Goal: Task Accomplishment & Management: Manage account settings

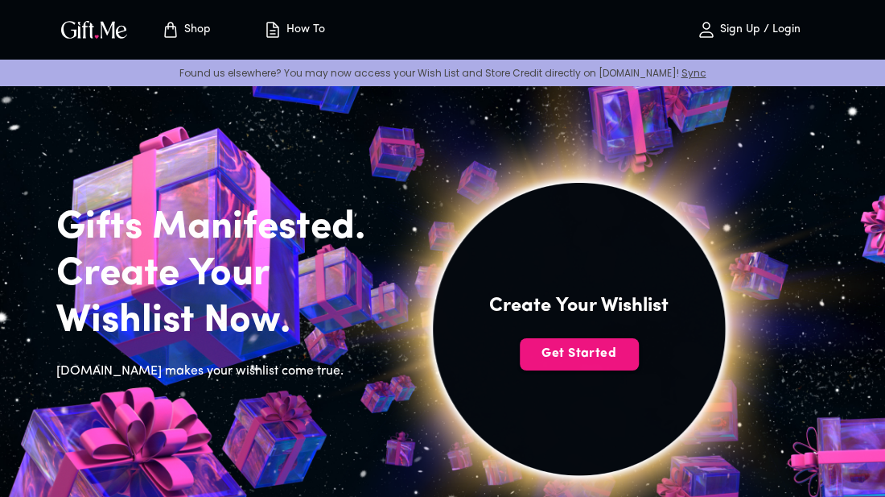
click at [775, 30] on p "Sign Up / Login" at bounding box center [758, 30] width 85 height 14
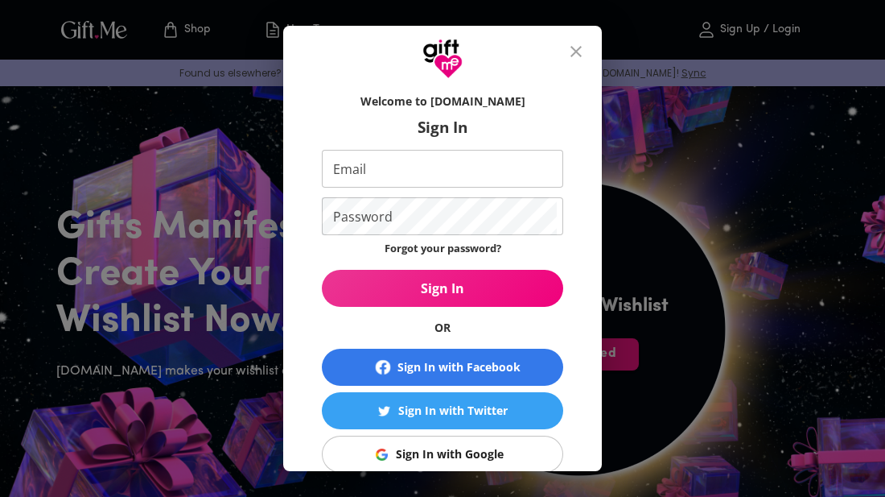
click at [333, 175] on input "Email" at bounding box center [439, 169] width 235 height 38
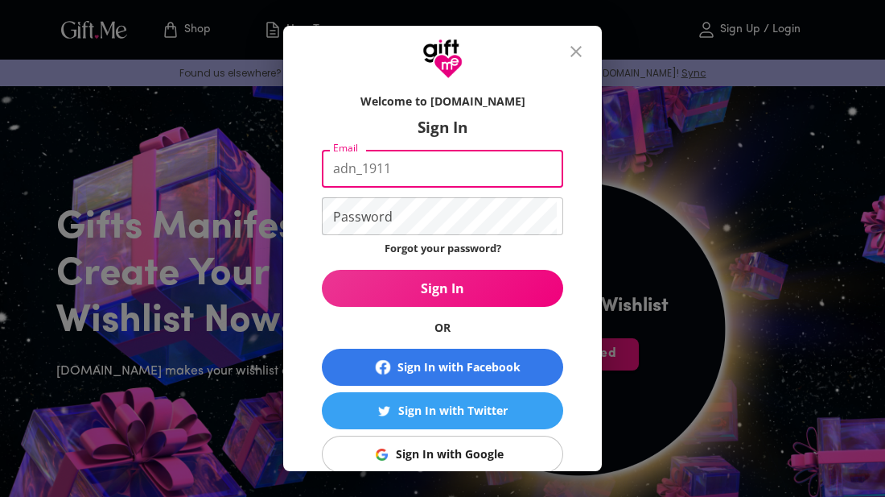
click at [322, 270] on button "Sign In" at bounding box center [442, 288] width 241 height 37
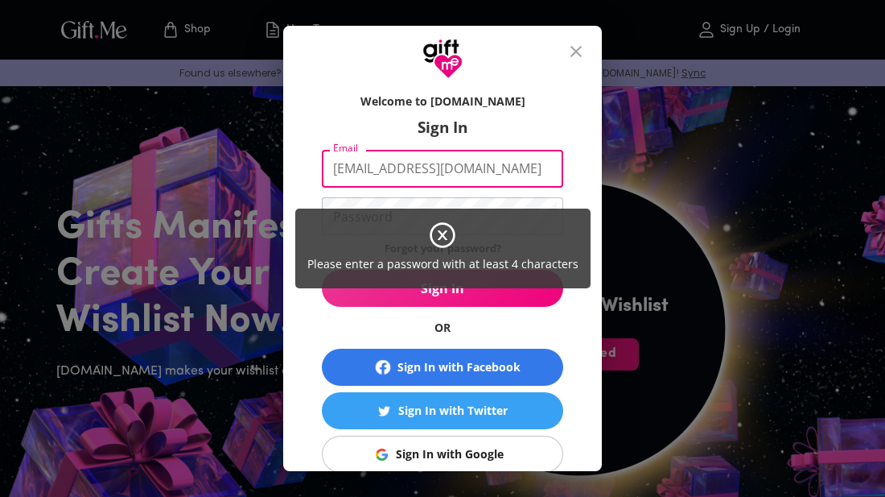
type input "[EMAIL_ADDRESS][DOMAIN_NAME]"
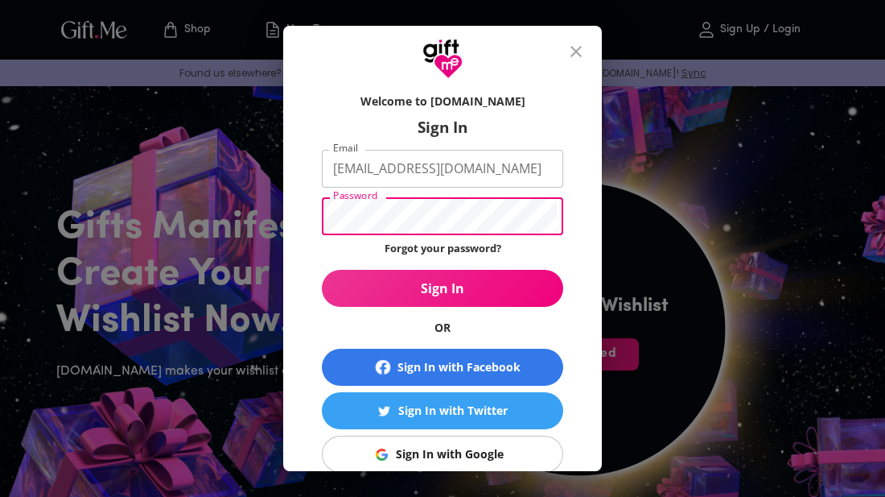
click at [322, 270] on button "Sign In" at bounding box center [442, 288] width 241 height 37
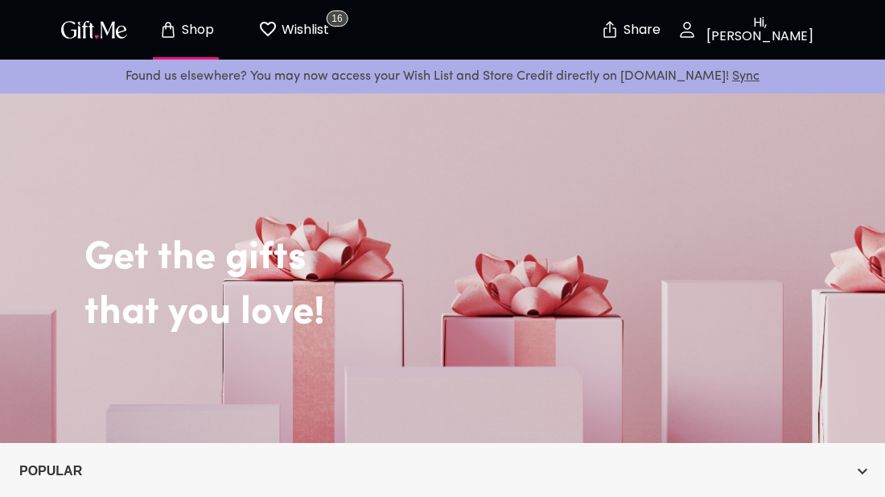
click at [731, 39] on button "Hi, NellyNac" at bounding box center [748, 30] width 161 height 52
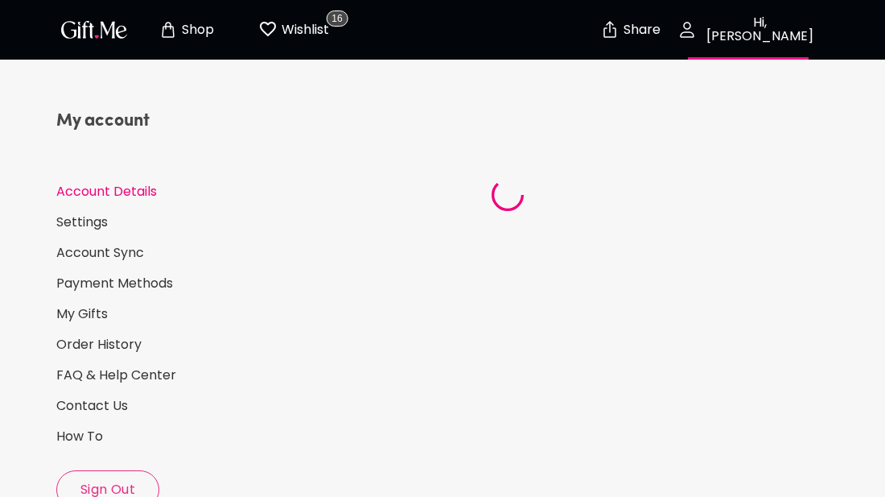
select select "US"
select select "NJ"
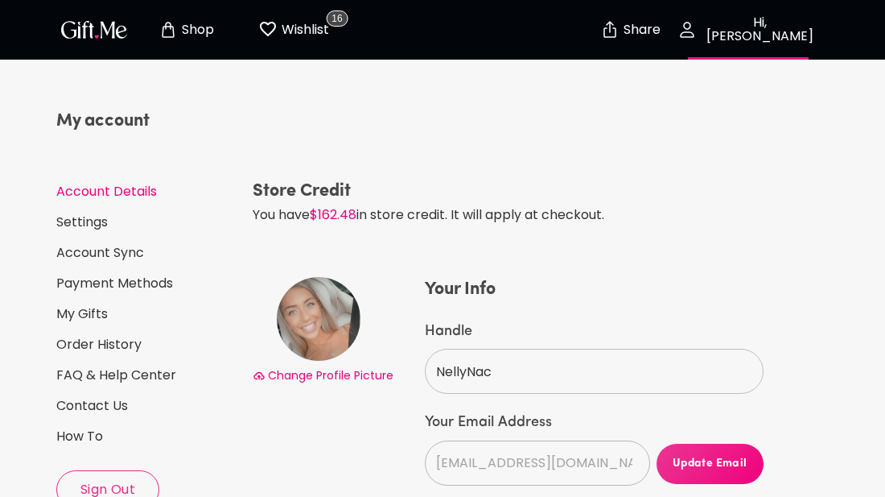
click at [185, 41] on button "Shop" at bounding box center [186, 30] width 89 height 52
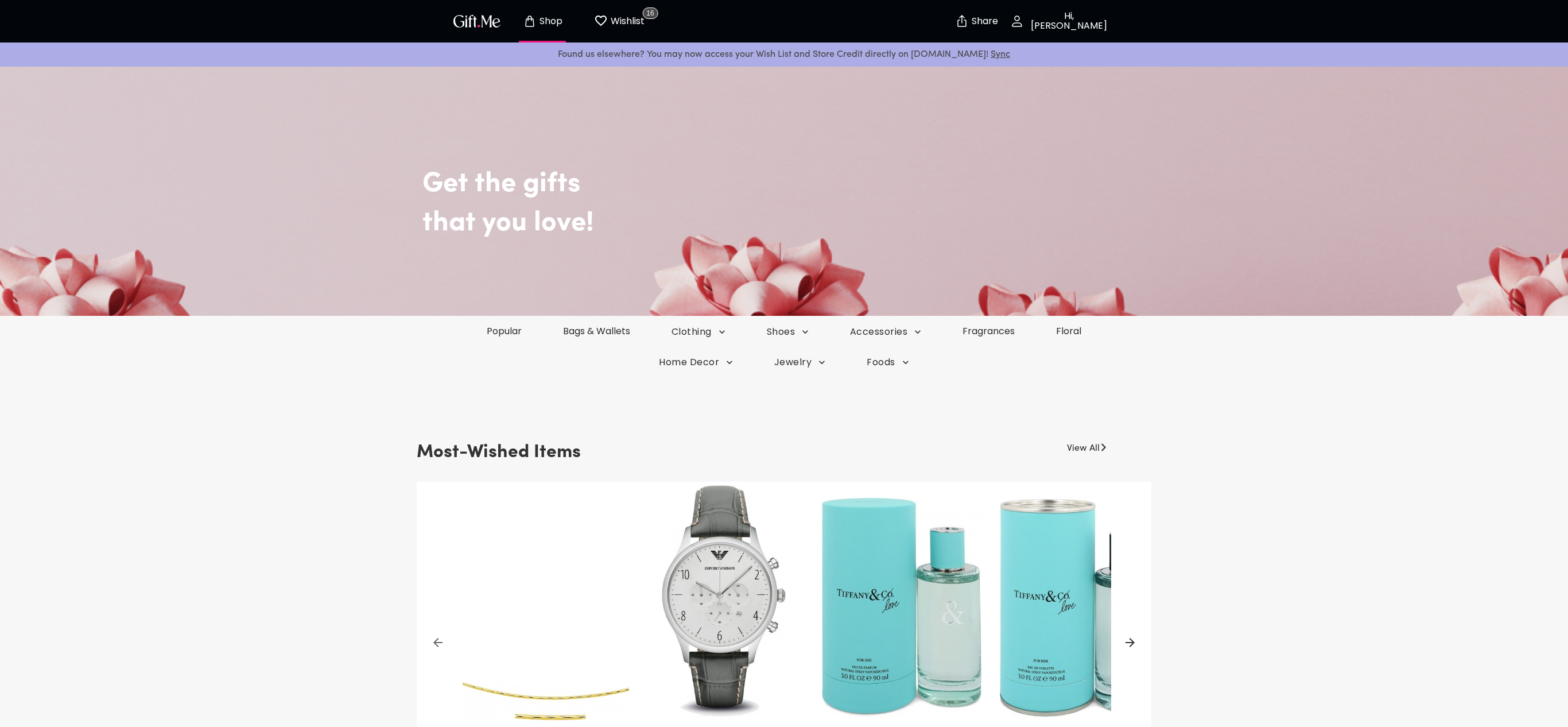
click at [630, 30] on button "Hi, NellyNac" at bounding box center [1060, 21] width 115 height 37
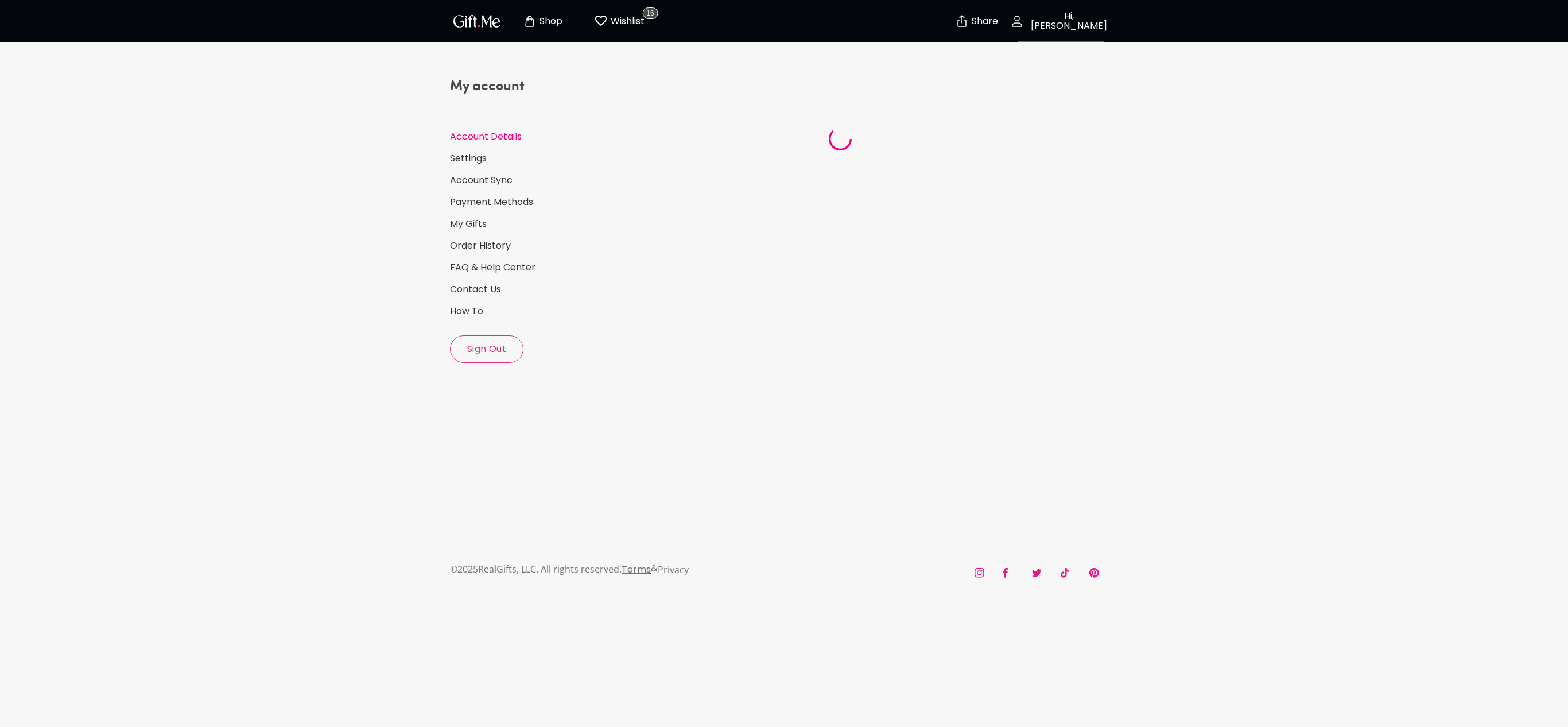
select select "US"
select select "NJ"
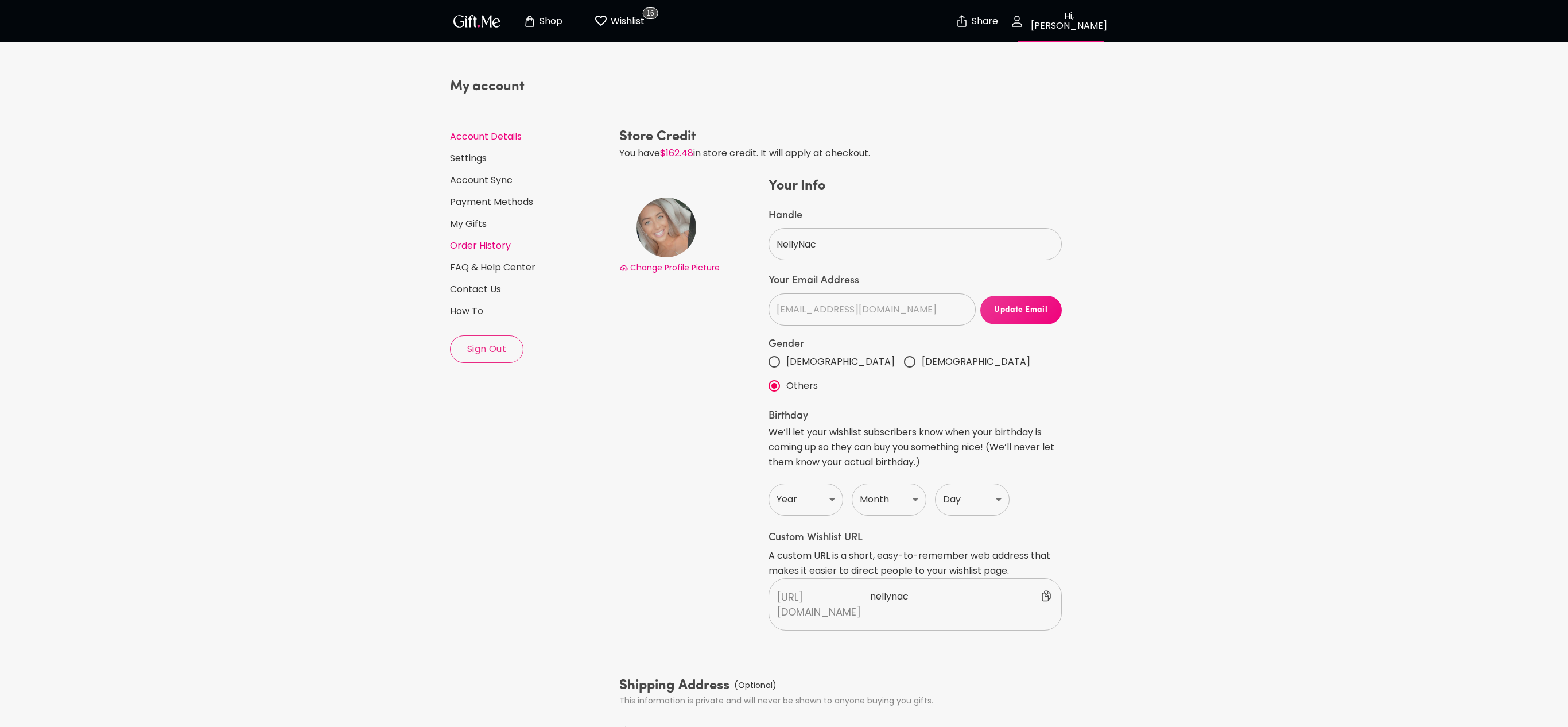
click at [468, 240] on link "Order History" at bounding box center [530, 246] width 160 height 13
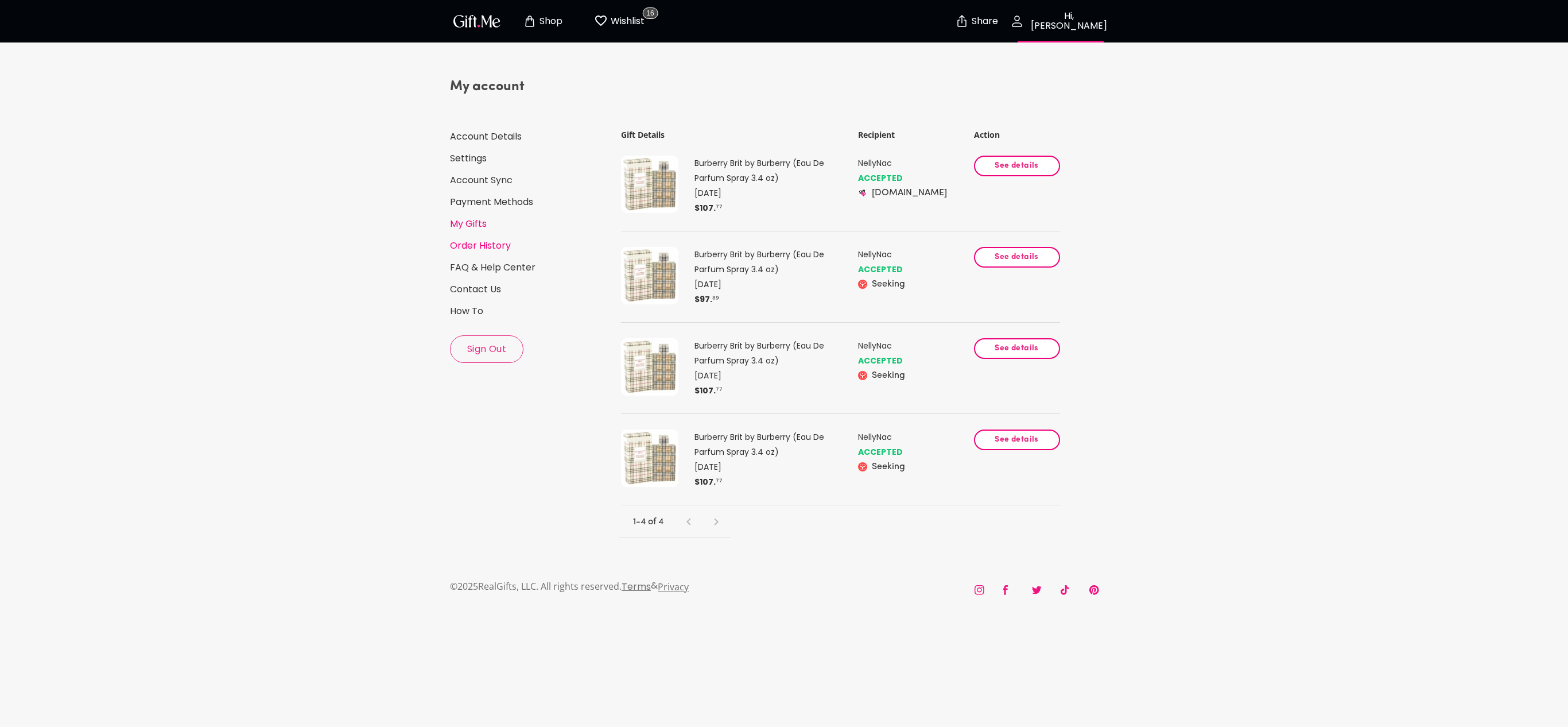
click at [481, 225] on link "My Gifts" at bounding box center [530, 224] width 160 height 13
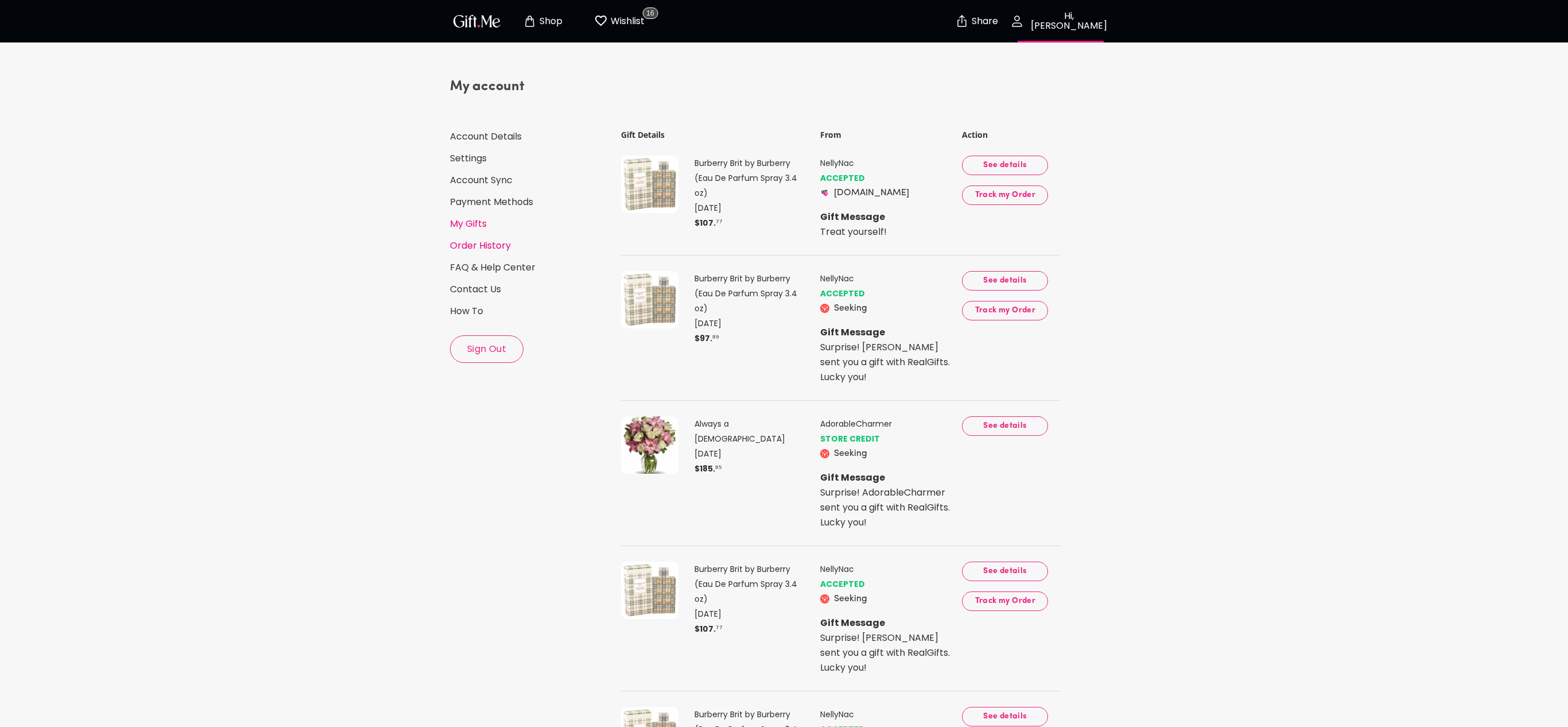
click at [478, 247] on link "Order History" at bounding box center [530, 246] width 160 height 13
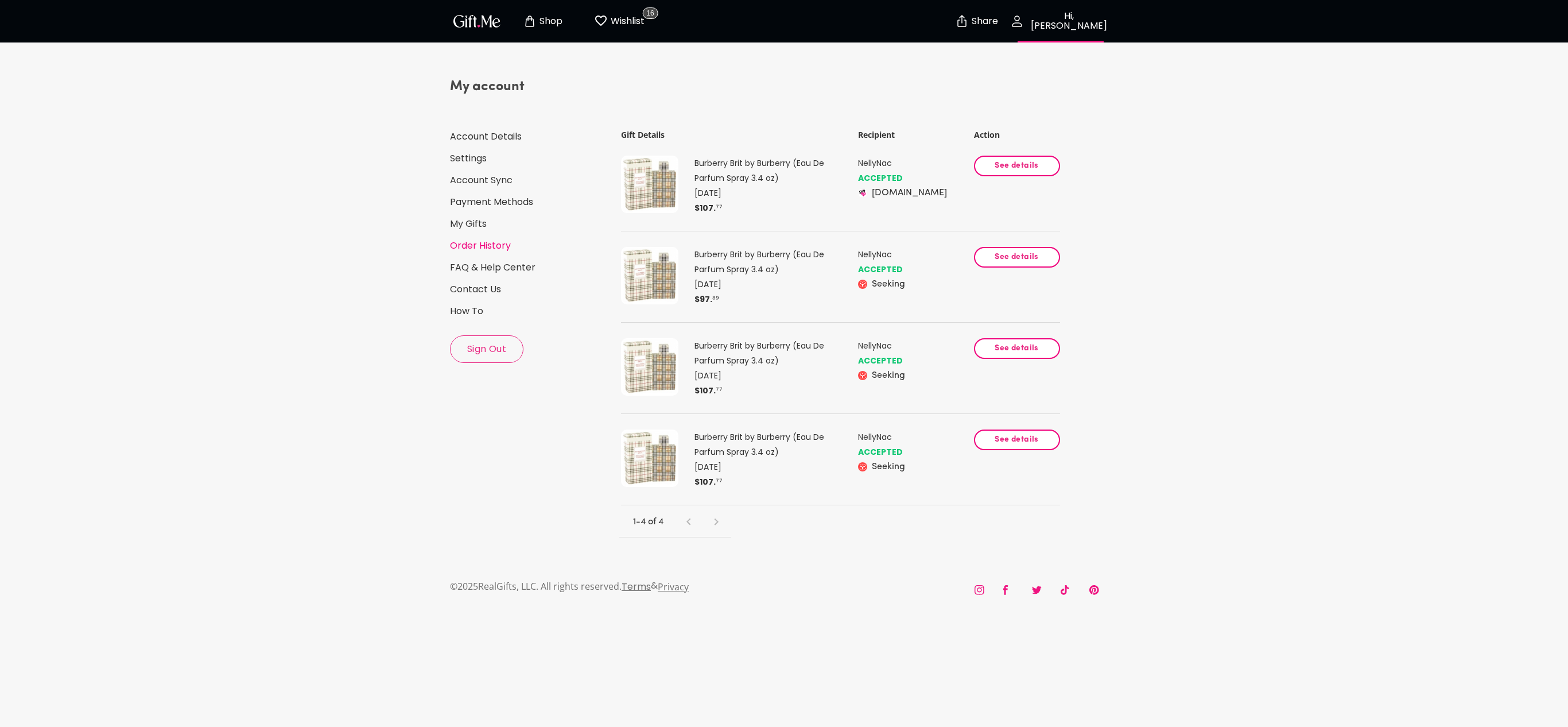
click at [630, 205] on img at bounding box center [650, 184] width 57 height 57
click at [630, 293] on img at bounding box center [650, 275] width 57 height 57
click at [469, 26] on img "button" at bounding box center [477, 21] width 51 height 16
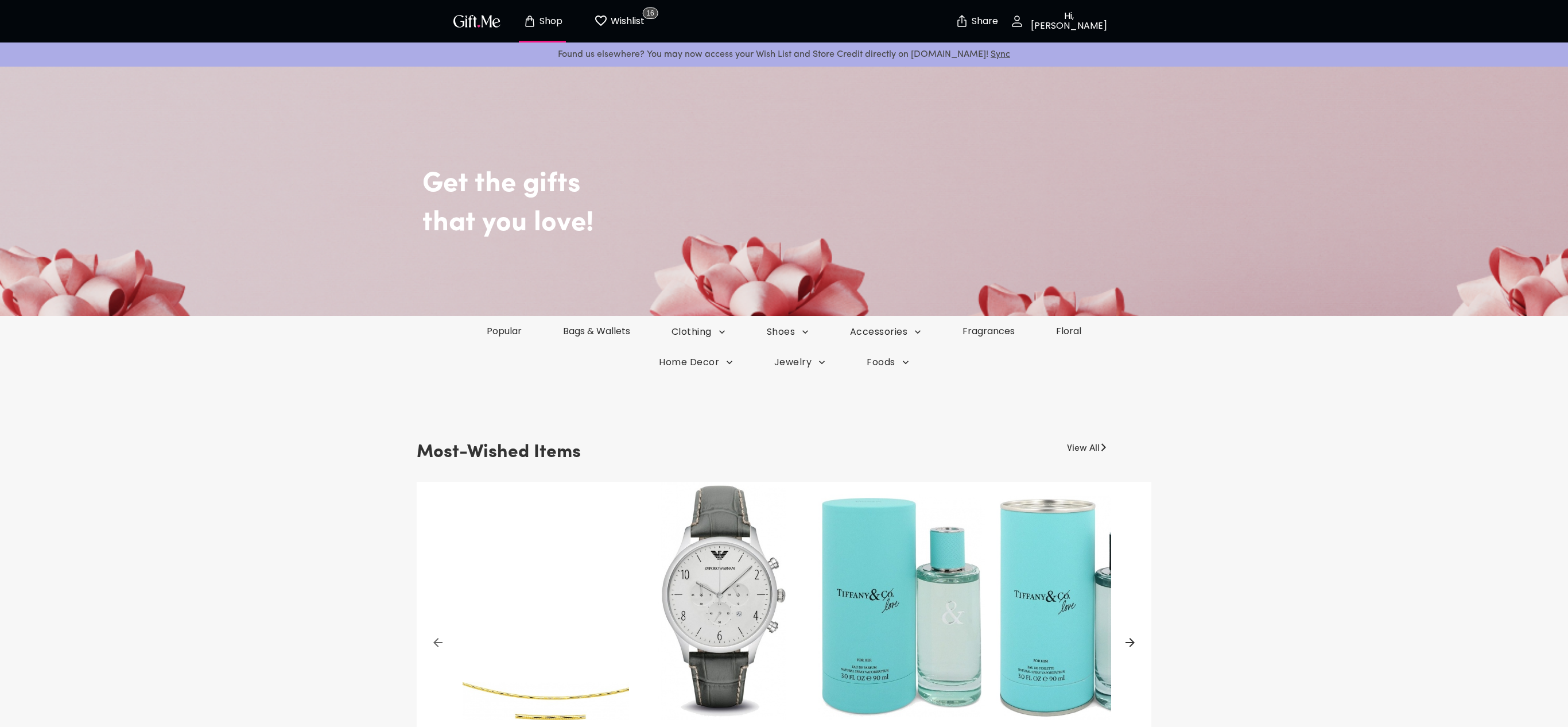
click at [630, 17] on p "Hi, NellyNac" at bounding box center [1067, 21] width 87 height 19
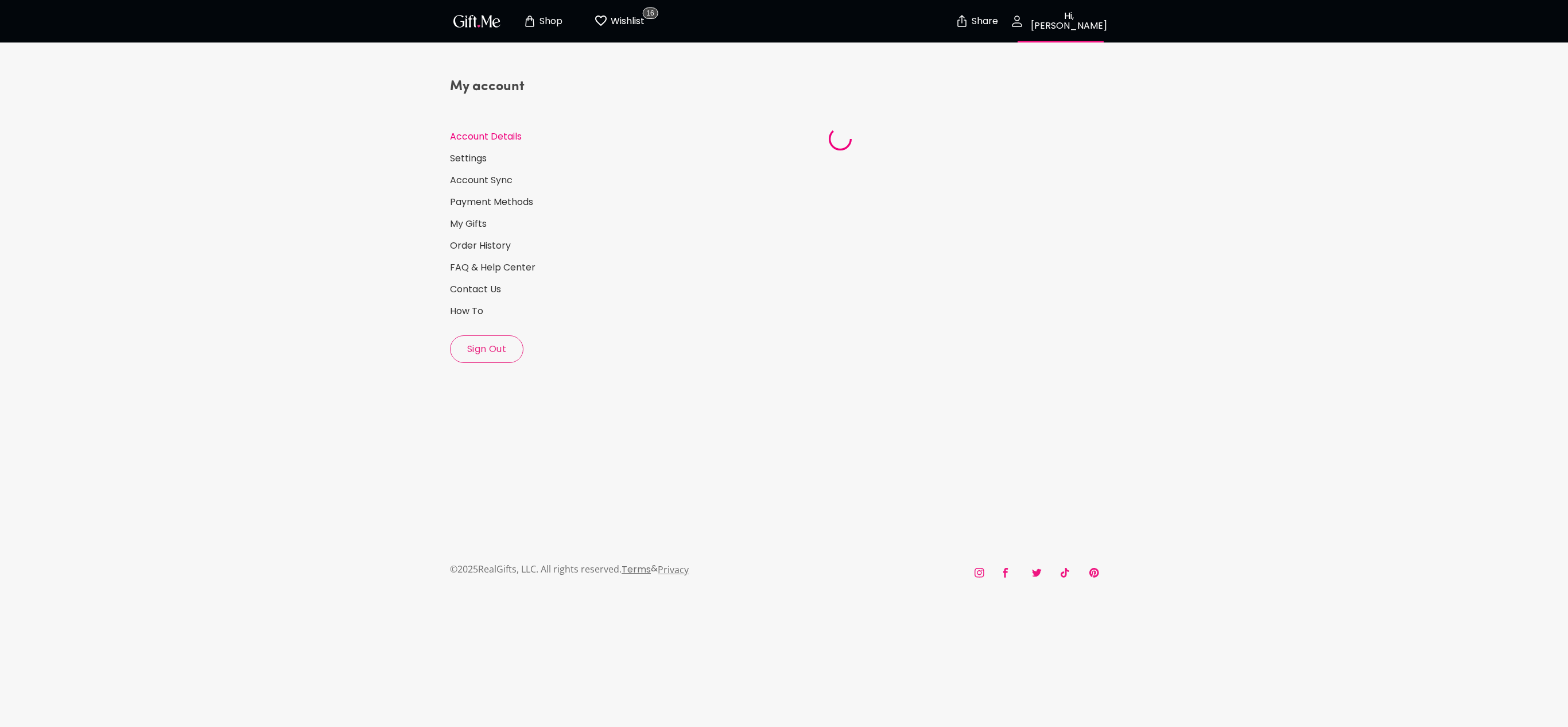
select select "US"
select select "NJ"
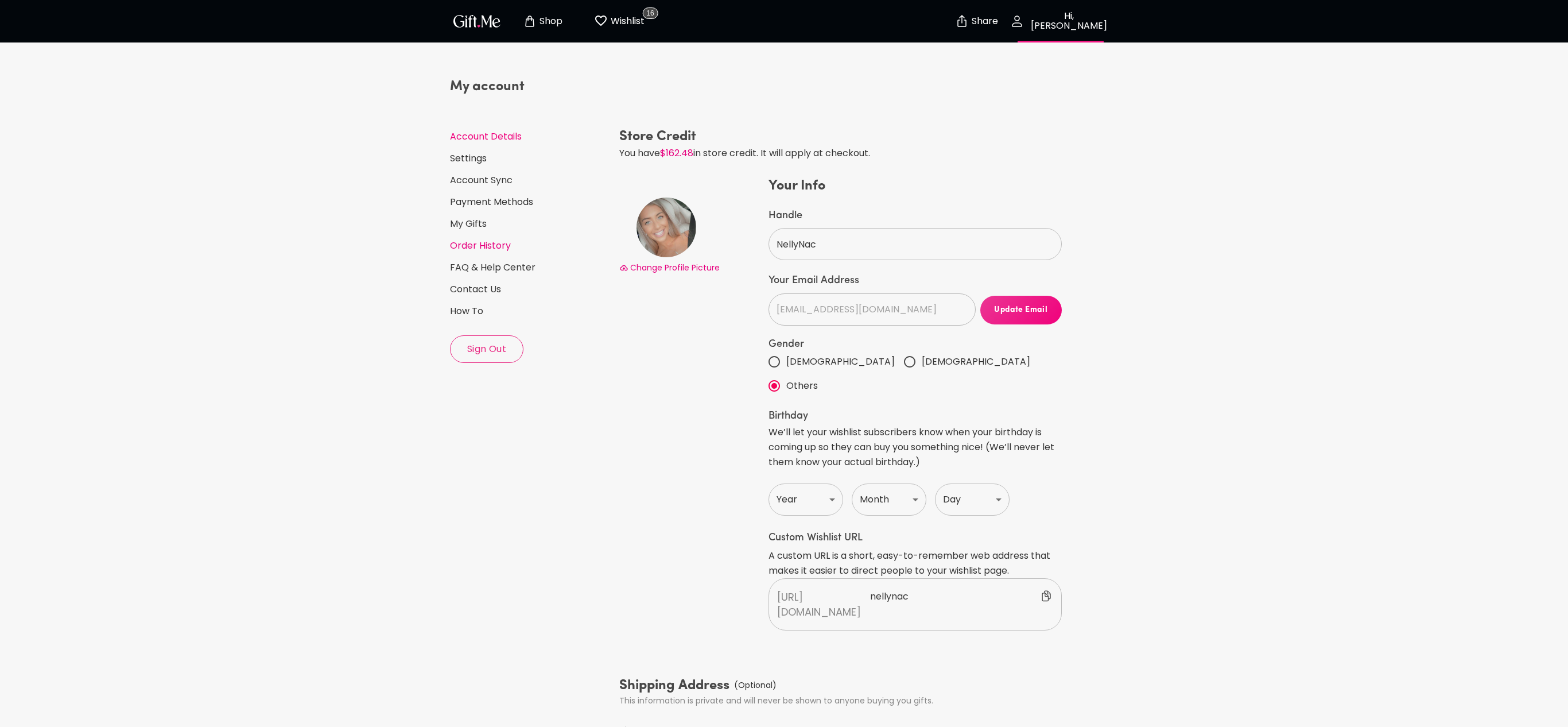
click at [463, 243] on link "Order History" at bounding box center [530, 246] width 160 height 13
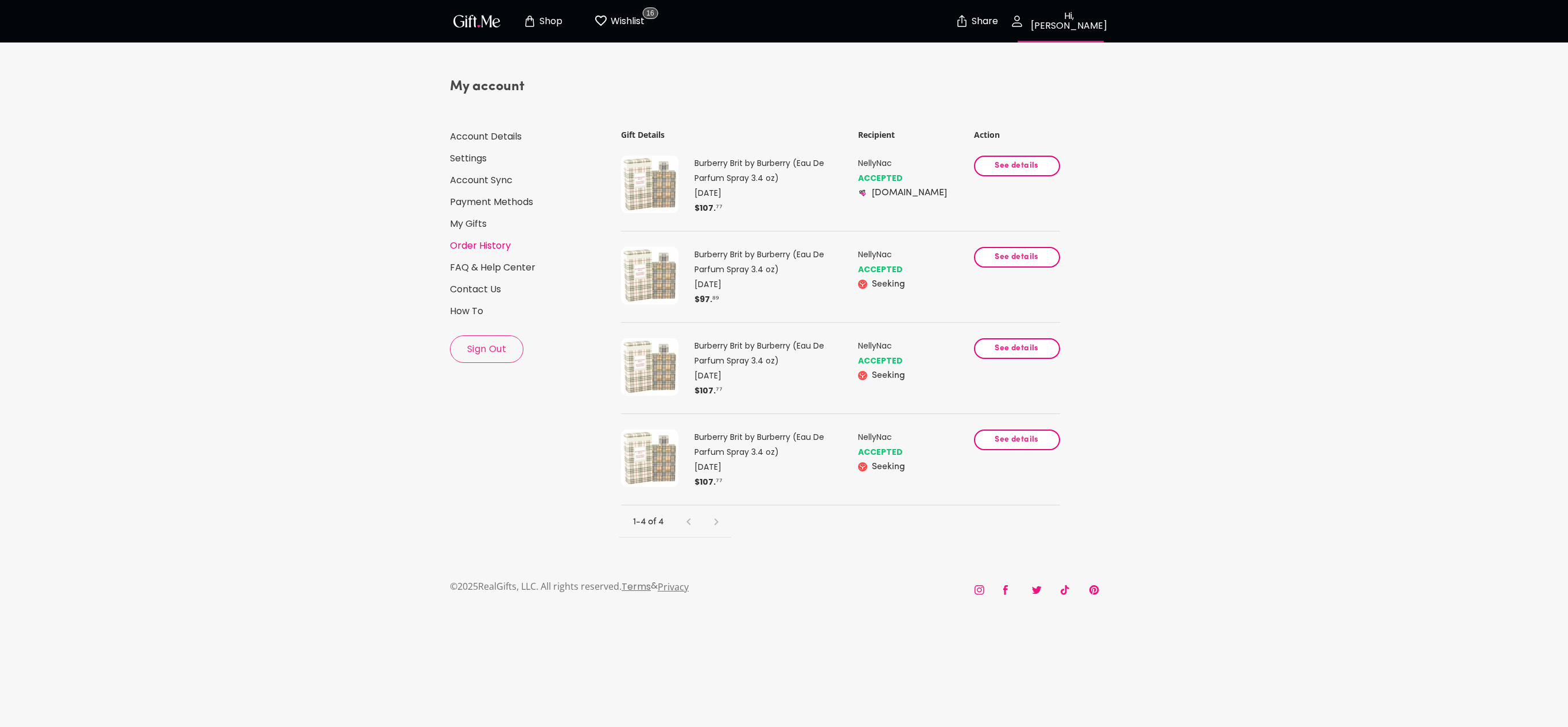
click at [630, 290] on img at bounding box center [650, 275] width 57 height 57
click at [630, 263] on span "See details" at bounding box center [1016, 258] width 66 height 13
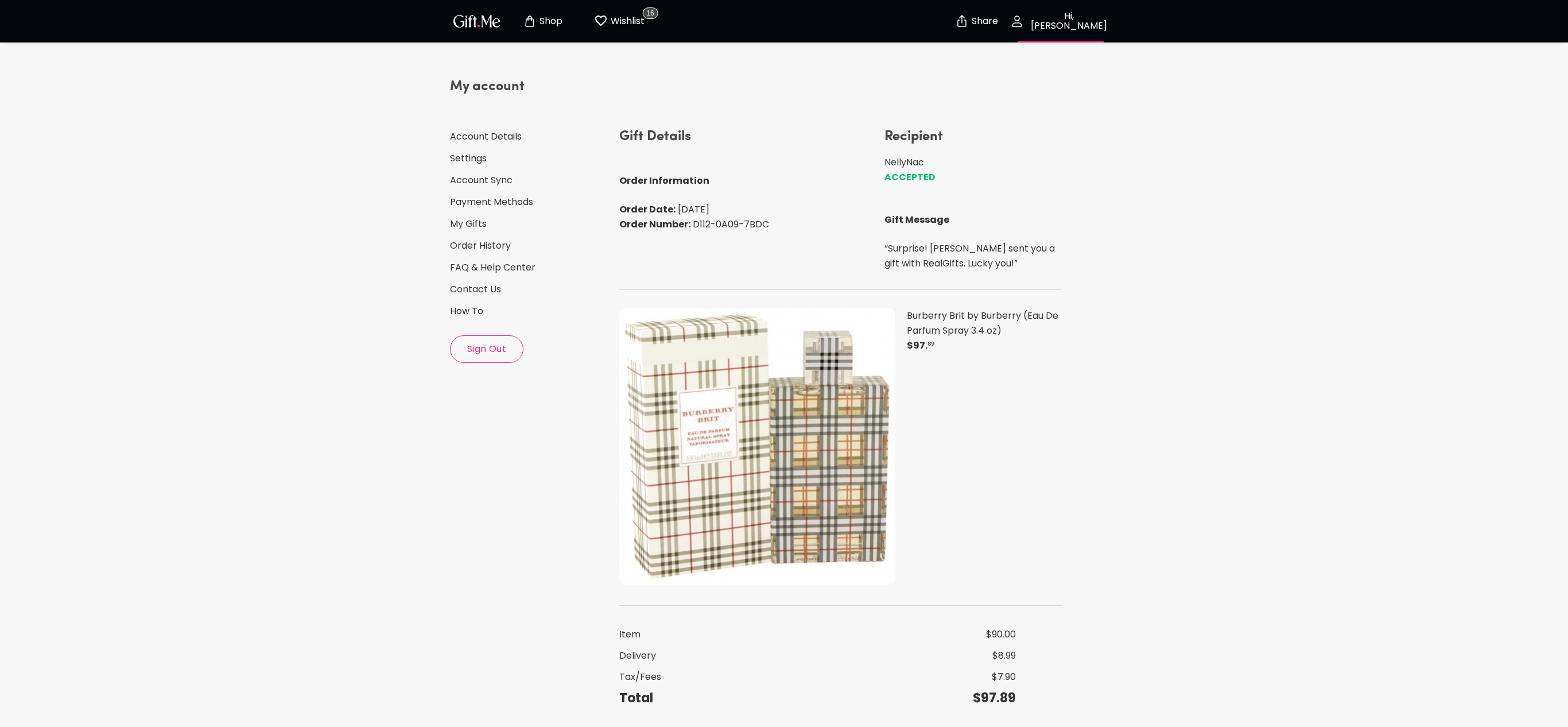
scroll to position [66, 0]
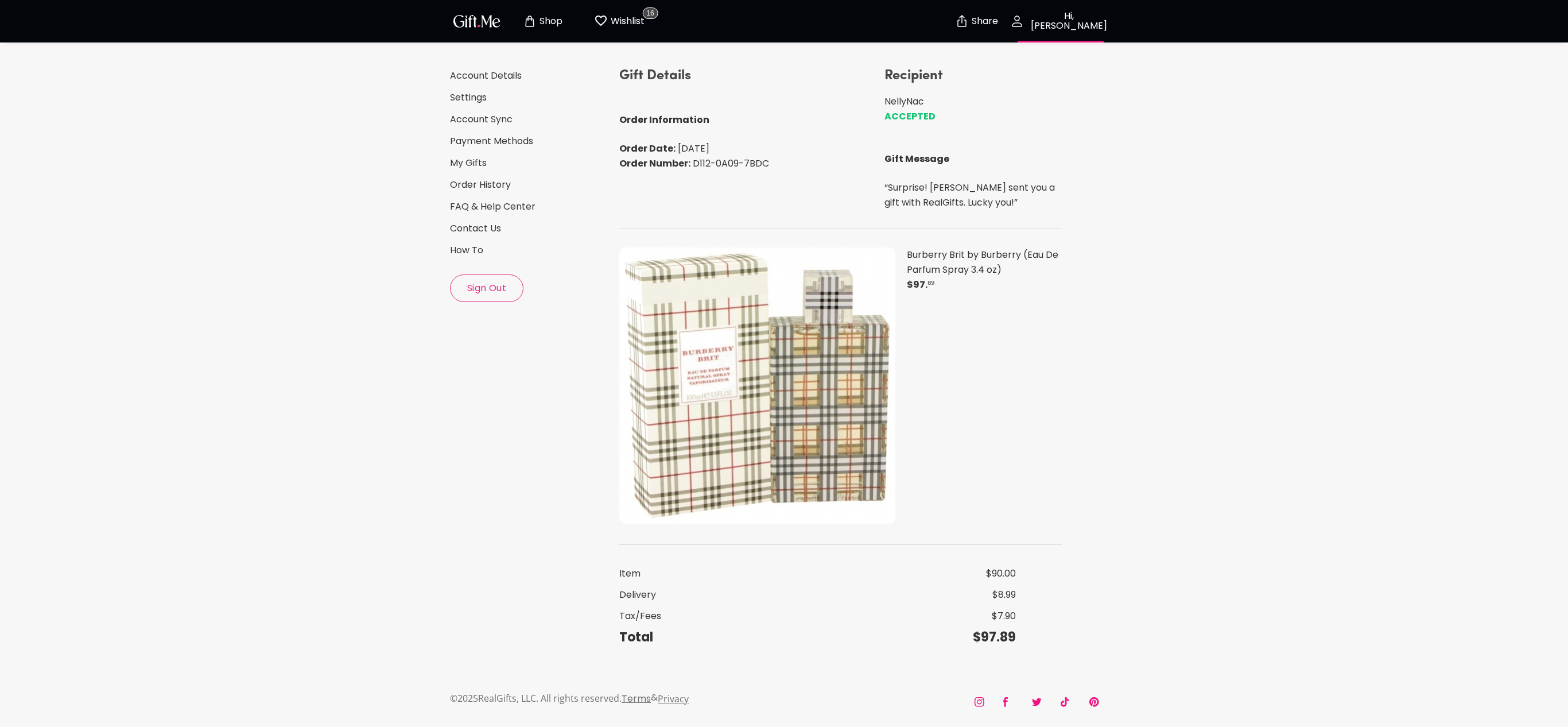
click at [630, 354] on img at bounding box center [757, 385] width 276 height 276
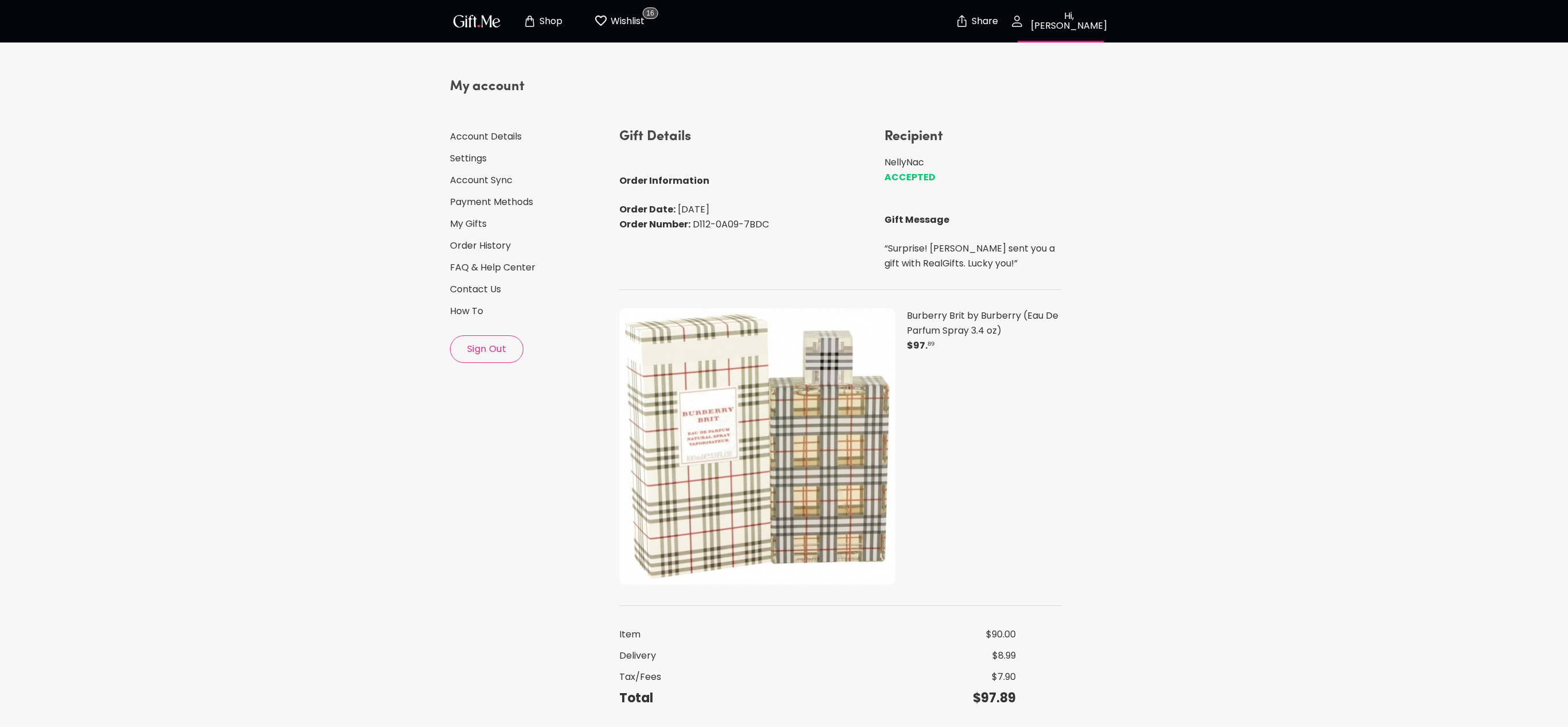
click at [536, 31] on button "Shop" at bounding box center [542, 21] width 63 height 37
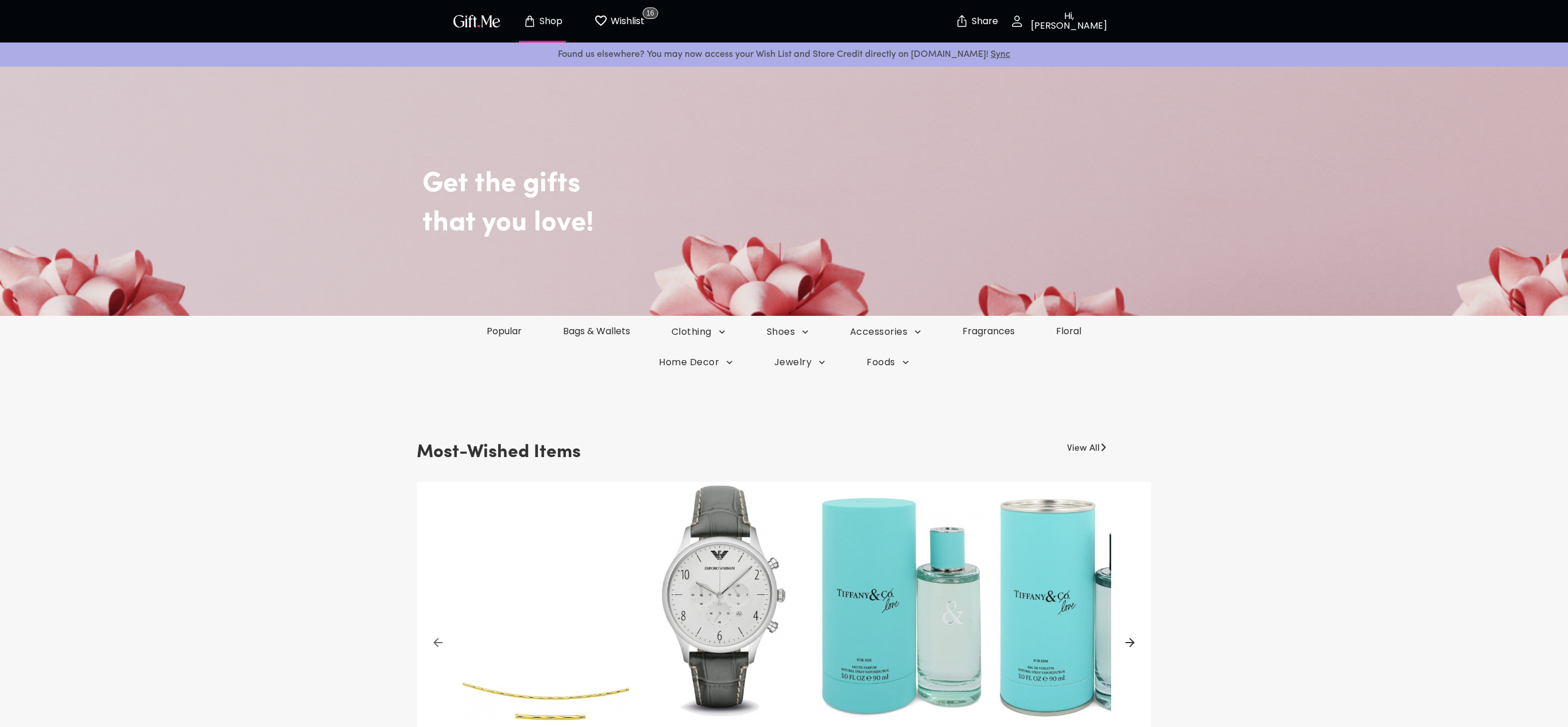
click at [630, 23] on p "Hi, NellyNac" at bounding box center [1067, 21] width 87 height 19
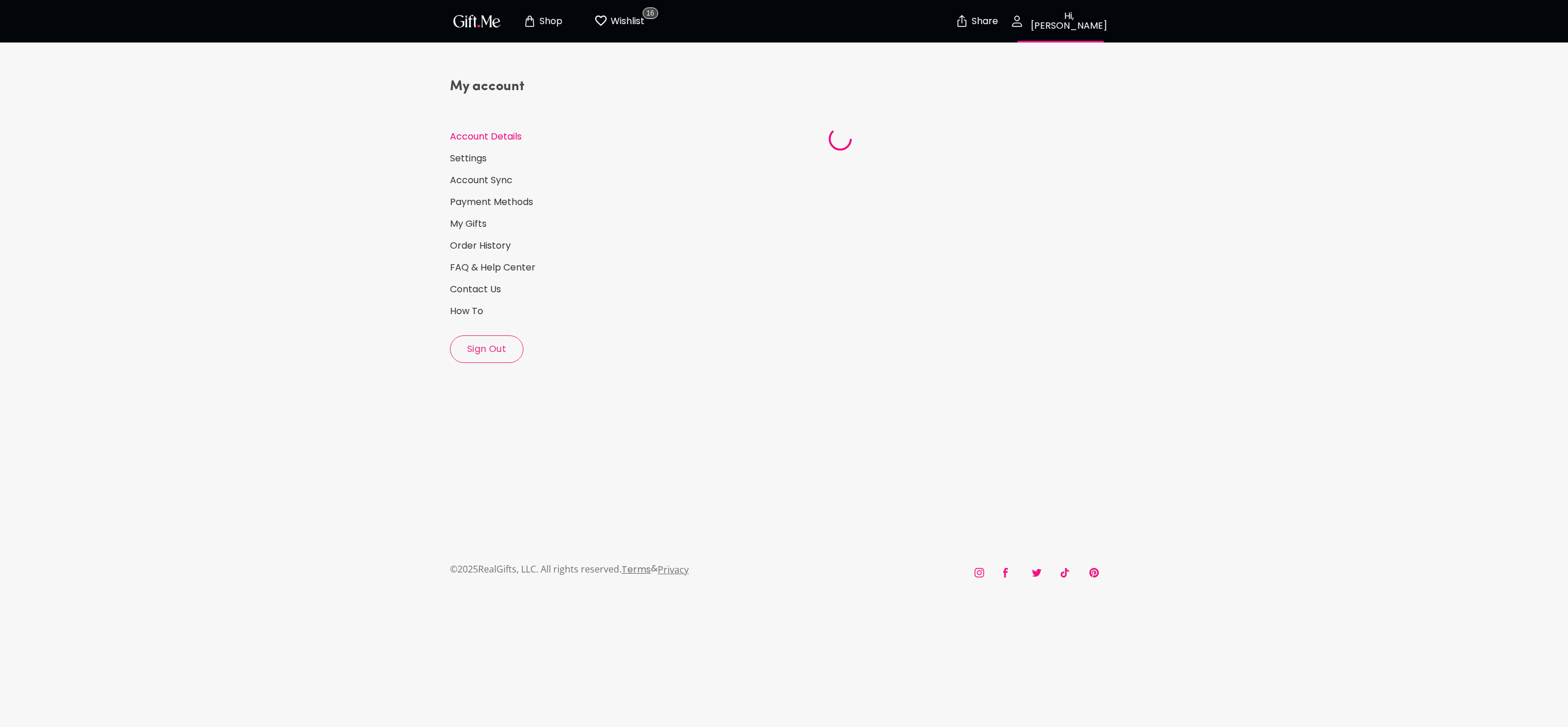
select select "US"
select select "NJ"
